Goal: Find contact information: Obtain details needed to contact an individual or organization

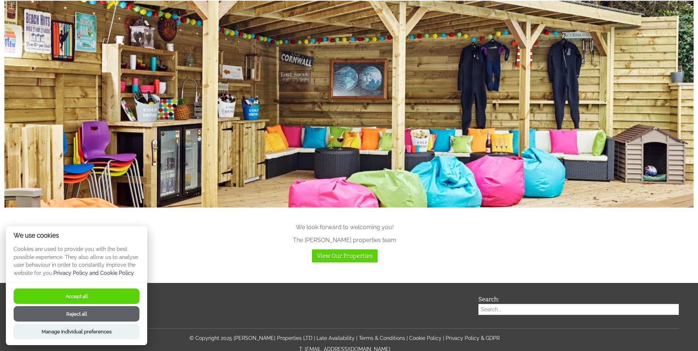
scroll to position [847, 0]
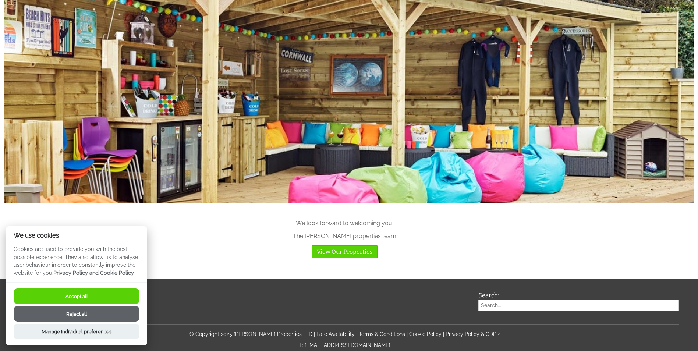
click at [84, 315] on button "Reject all" at bounding box center [77, 313] width 126 height 15
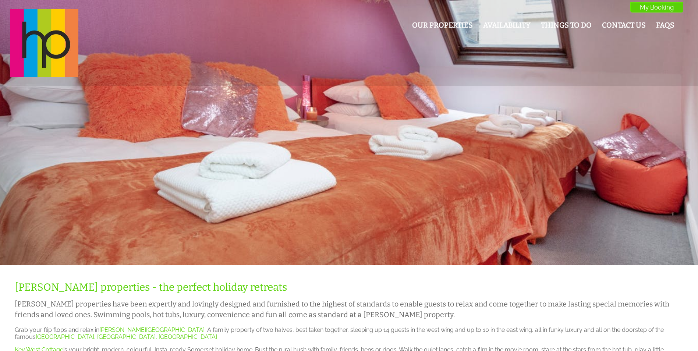
scroll to position [847, 0]
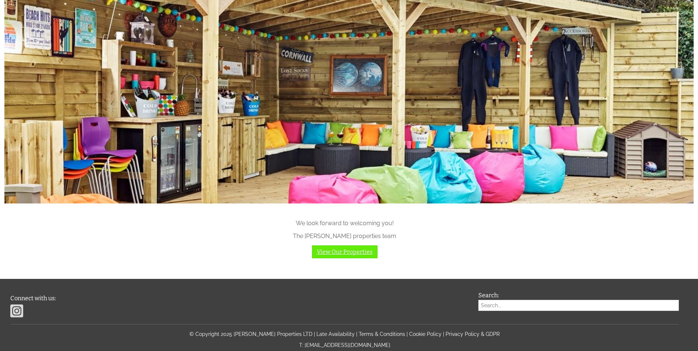
click at [336, 253] on link "View Our Properties" at bounding box center [345, 252] width 66 height 13
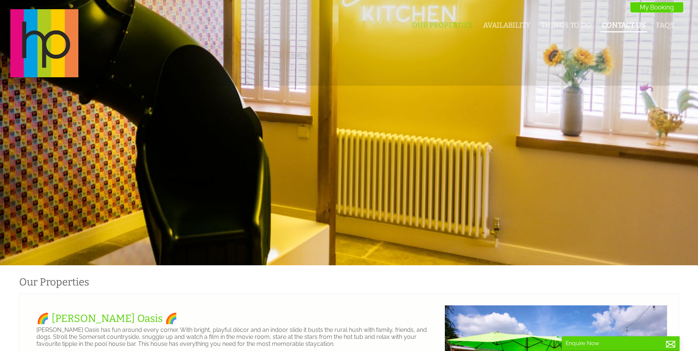
click at [616, 24] on link "Contact Us" at bounding box center [624, 25] width 44 height 8
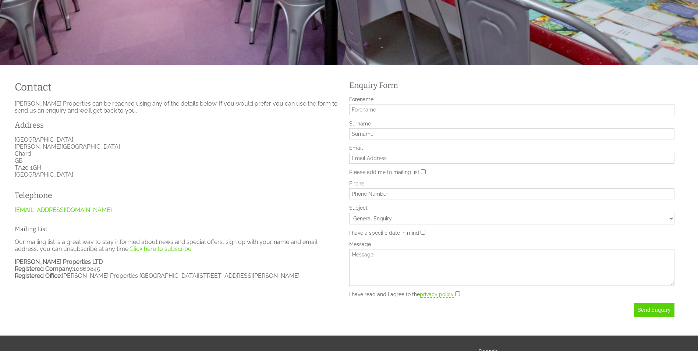
scroll to position [221, 0]
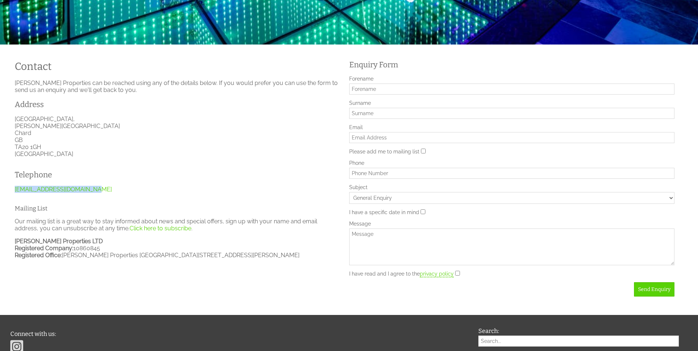
drag, startPoint x: 96, startPoint y: 190, endPoint x: 9, endPoint y: 190, distance: 87.2
click at [9, 190] on div "Contact [PERSON_NAME] Properties can be reached using any of the details below.…" at bounding box center [349, 176] width 690 height 247
drag, startPoint x: 9, startPoint y: 190, endPoint x: 41, endPoint y: 191, distance: 32.1
copy link "[EMAIL_ADDRESS][DOMAIN_NAME]"
